Goal: Task Accomplishment & Management: Manage account settings

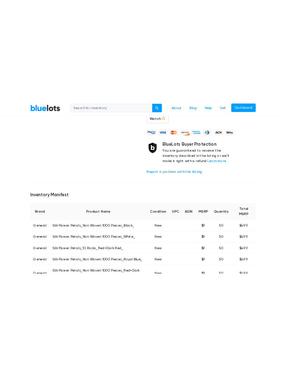
scroll to position [253, 0]
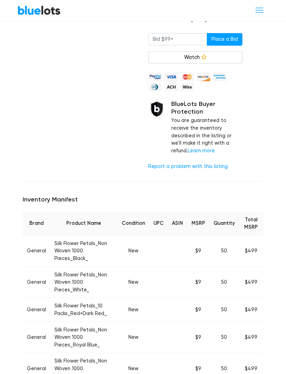
click at [258, 6] on span "Toggle navigation" at bounding box center [258, 10] width 9 height 9
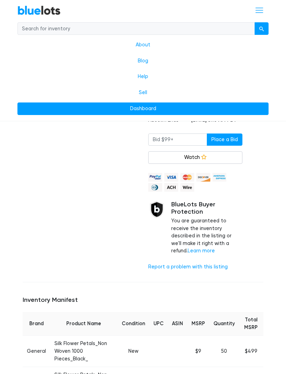
click at [36, 8] on link "BlueLots" at bounding box center [38, 10] width 43 height 10
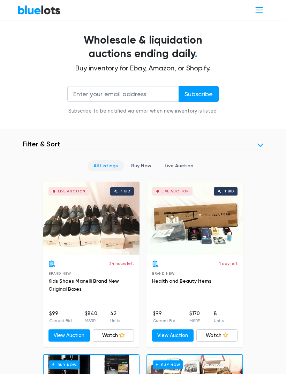
scroll to position [148, 0]
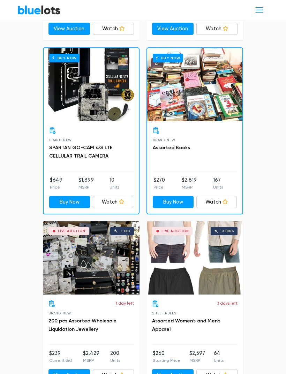
scroll to position [454, 0]
click at [119, 265] on div "Live Auction 1 bid" at bounding box center [91, 257] width 96 height 73
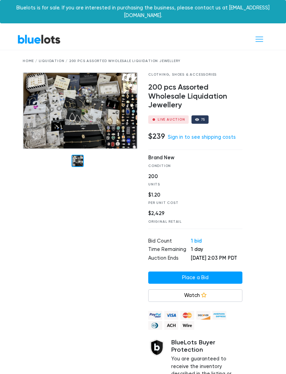
click at [216, 134] on link "Sign in to see shipping costs" at bounding box center [201, 137] width 68 height 6
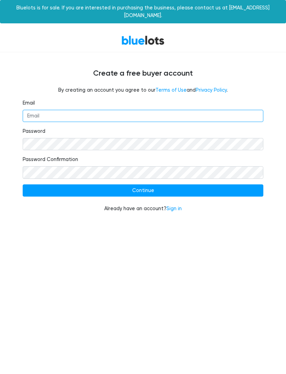
click at [170, 111] on input "Email" at bounding box center [143, 116] width 240 height 13
type input "[EMAIL_ADDRESS][DOMAIN_NAME]"
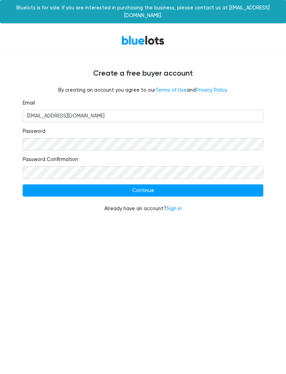
click at [162, 184] on input "Continue" at bounding box center [143, 190] width 240 height 13
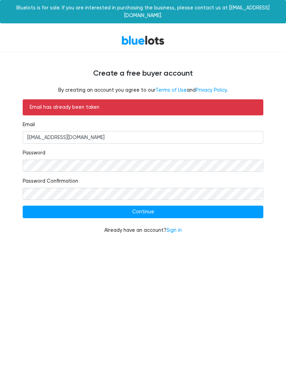
click at [173, 227] on link "Sign in" at bounding box center [173, 230] width 15 height 6
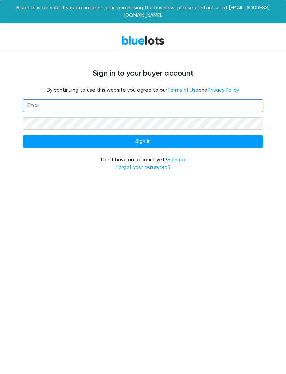
type input "[EMAIL_ADDRESS][DOMAIN_NAME]"
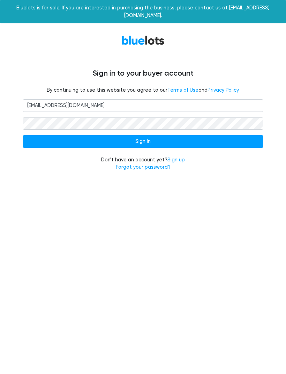
click at [143, 135] on input "Sign In" at bounding box center [143, 141] width 240 height 13
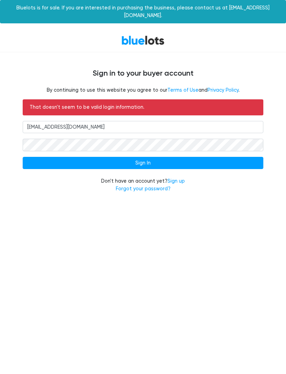
click at [158, 157] on input "Sign In" at bounding box center [143, 163] width 240 height 13
click at [138, 35] on link "BlueLots" at bounding box center [142, 40] width 43 height 10
click at [146, 157] on input "Sign In" at bounding box center [143, 163] width 240 height 13
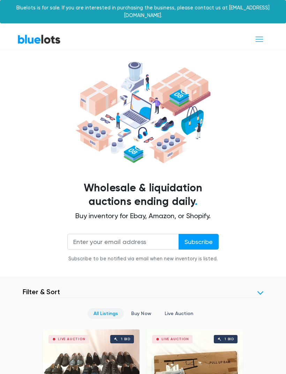
click at [263, 34] on span "Toggle navigation" at bounding box center [258, 38] width 9 height 9
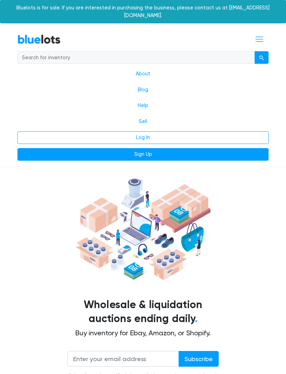
click at [151, 131] on link "Log In" at bounding box center [142, 137] width 251 height 13
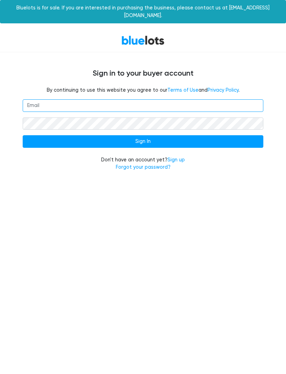
type input "lasj@lootloversloft.com"
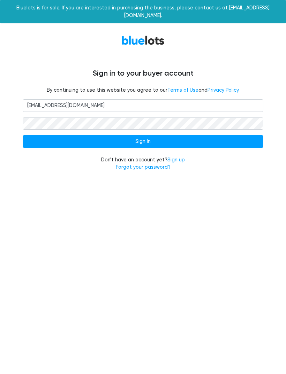
click at [147, 135] on input "Sign In" at bounding box center [143, 141] width 240 height 13
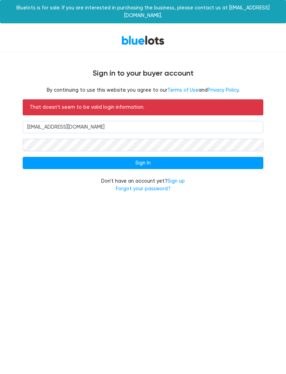
click at [217, 157] on input "Sign In" at bounding box center [143, 163] width 240 height 13
click at [142, 157] on input "Sign In" at bounding box center [143, 163] width 240 height 13
click at [148, 186] on link "Forgot your password?" at bounding box center [143, 189] width 55 height 6
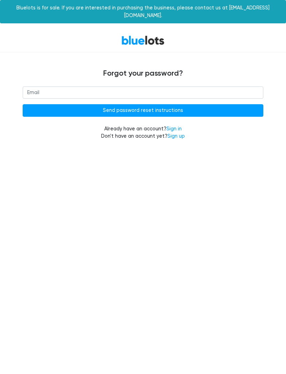
click at [173, 126] on link "Sign in" at bounding box center [173, 129] width 15 height 6
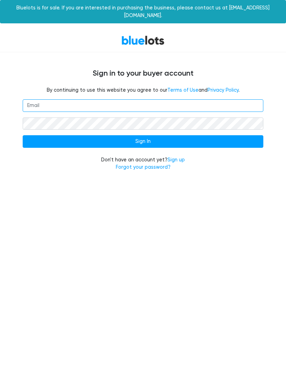
type input "[EMAIL_ADDRESS][DOMAIN_NAME]"
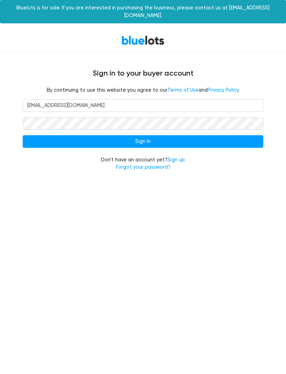
click at [148, 135] on input "Sign In" at bounding box center [143, 141] width 240 height 13
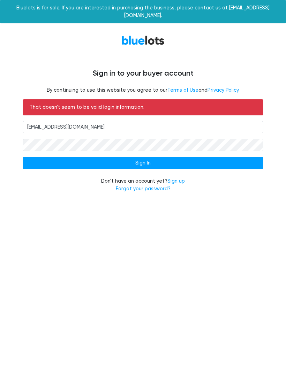
click at [146, 186] on link "Forgot your password?" at bounding box center [143, 189] width 55 height 6
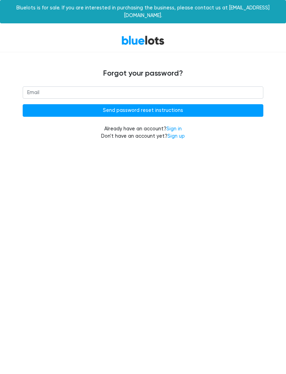
click at [127, 86] on input "email" at bounding box center [143, 92] width 240 height 13
type input "lasj@"
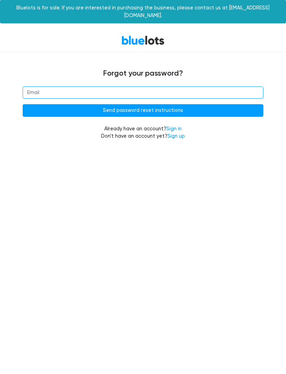
type input "lasj@lootloversloft.com"
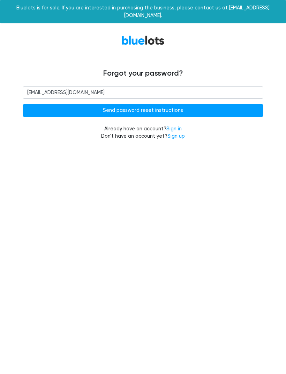
click at [154, 104] on input "Send password reset instructions" at bounding box center [143, 110] width 240 height 13
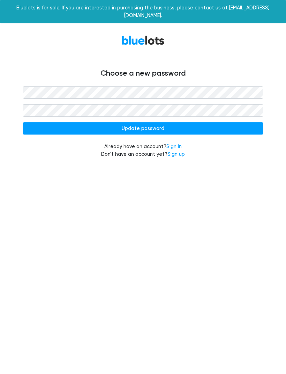
click at [143, 122] on input "Update password" at bounding box center [143, 128] width 240 height 13
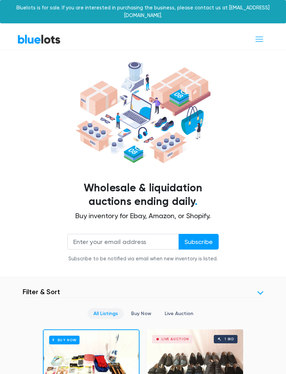
click at [260, 34] on span "Toggle navigation" at bounding box center [258, 38] width 9 height 9
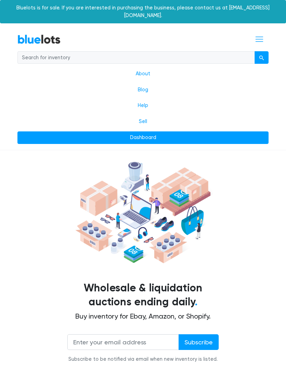
click at [235, 223] on div at bounding box center [143, 212] width 240 height 107
click at [47, 34] on link "BlueLots" at bounding box center [38, 39] width 43 height 10
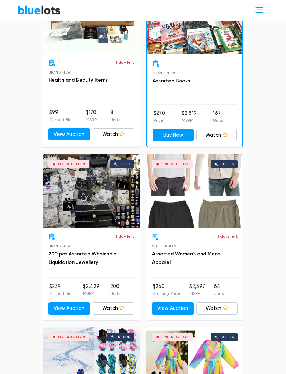
scroll to position [523, 0]
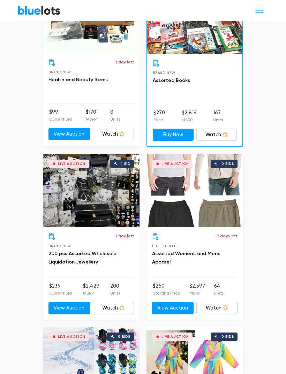
click at [109, 203] on div "Live Auction 1 bid" at bounding box center [91, 190] width 96 height 73
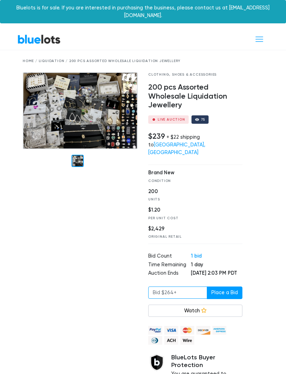
click at [189, 289] on input "number" at bounding box center [177, 292] width 59 height 13
